Goal: Navigation & Orientation: Find specific page/section

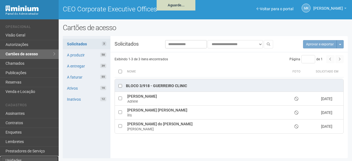
click at [28, 160] on link "Unidades" at bounding box center [29, 160] width 59 height 9
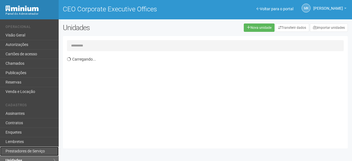
click at [23, 151] on link "Prestadores de Serviço" at bounding box center [29, 151] width 59 height 9
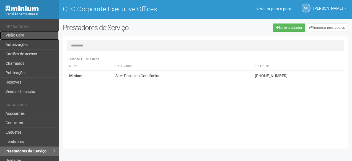
click at [29, 32] on link "Visão Geral" at bounding box center [29, 35] width 59 height 9
click at [26, 33] on link "Visão Geral" at bounding box center [29, 35] width 59 height 9
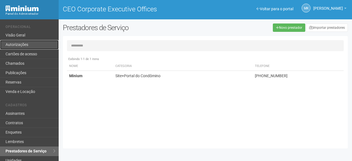
click at [25, 41] on link "Autorizações" at bounding box center [29, 44] width 59 height 9
click at [25, 45] on link "Autorizações" at bounding box center [29, 44] width 59 height 9
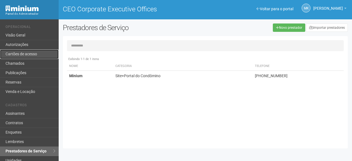
click at [19, 56] on link "Cartões de acesso" at bounding box center [29, 54] width 59 height 9
click at [36, 52] on link "Cartões de acesso" at bounding box center [29, 54] width 59 height 9
click at [18, 55] on link "Cartões de acesso" at bounding box center [29, 54] width 59 height 9
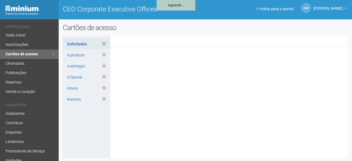
click at [330, 9] on span "[PERSON_NAME]" at bounding box center [329, 6] width 30 height 10
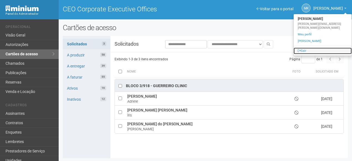
click at [308, 48] on link "Sair" at bounding box center [323, 51] width 58 height 7
